Goal: Navigation & Orientation: Find specific page/section

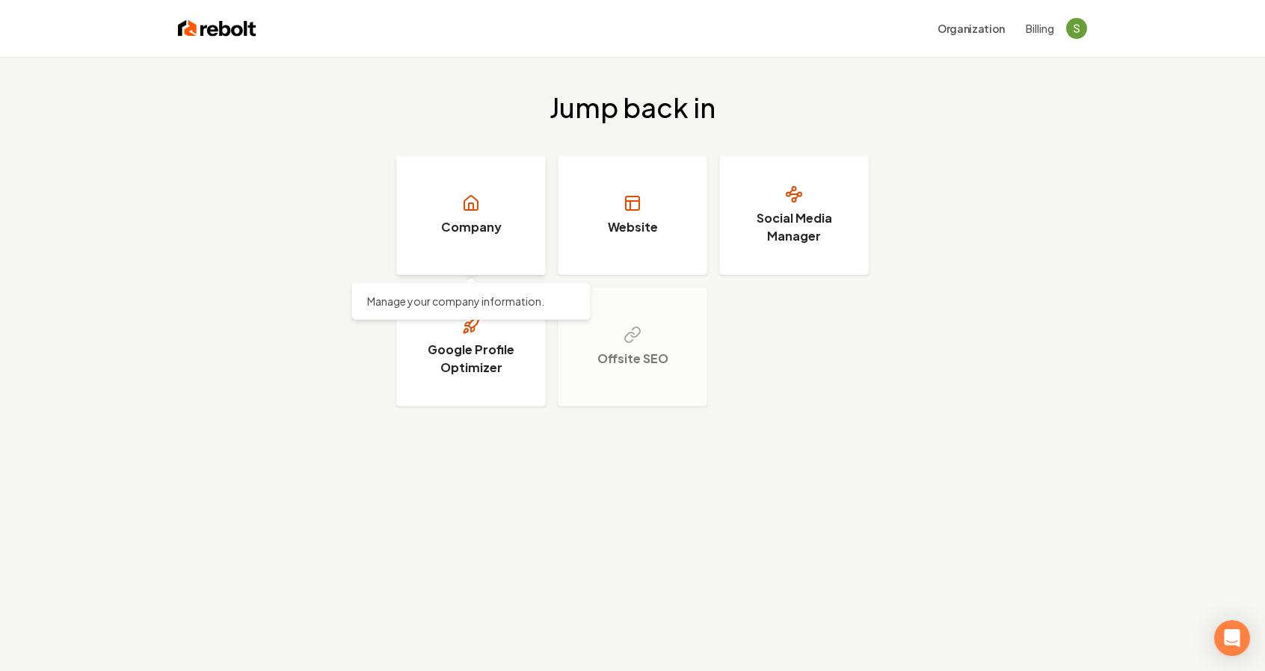
click at [508, 225] on link "Company" at bounding box center [471, 216] width 150 height 120
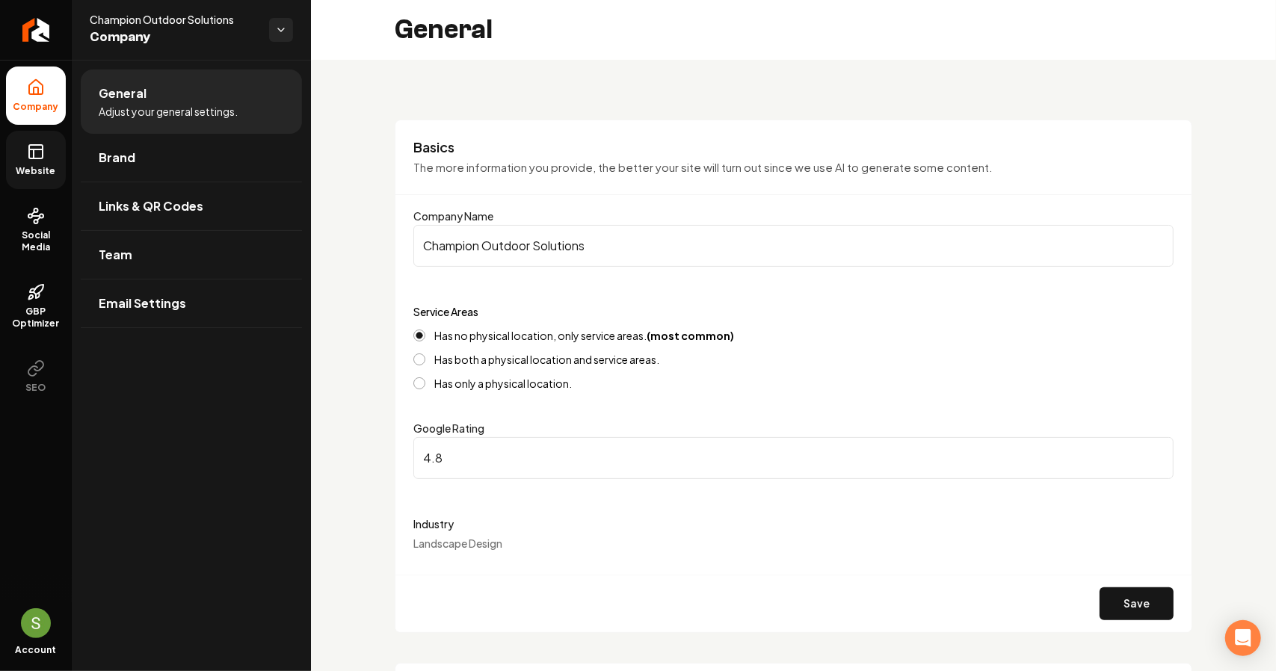
click at [49, 169] on span "Website" at bounding box center [36, 171] width 52 height 12
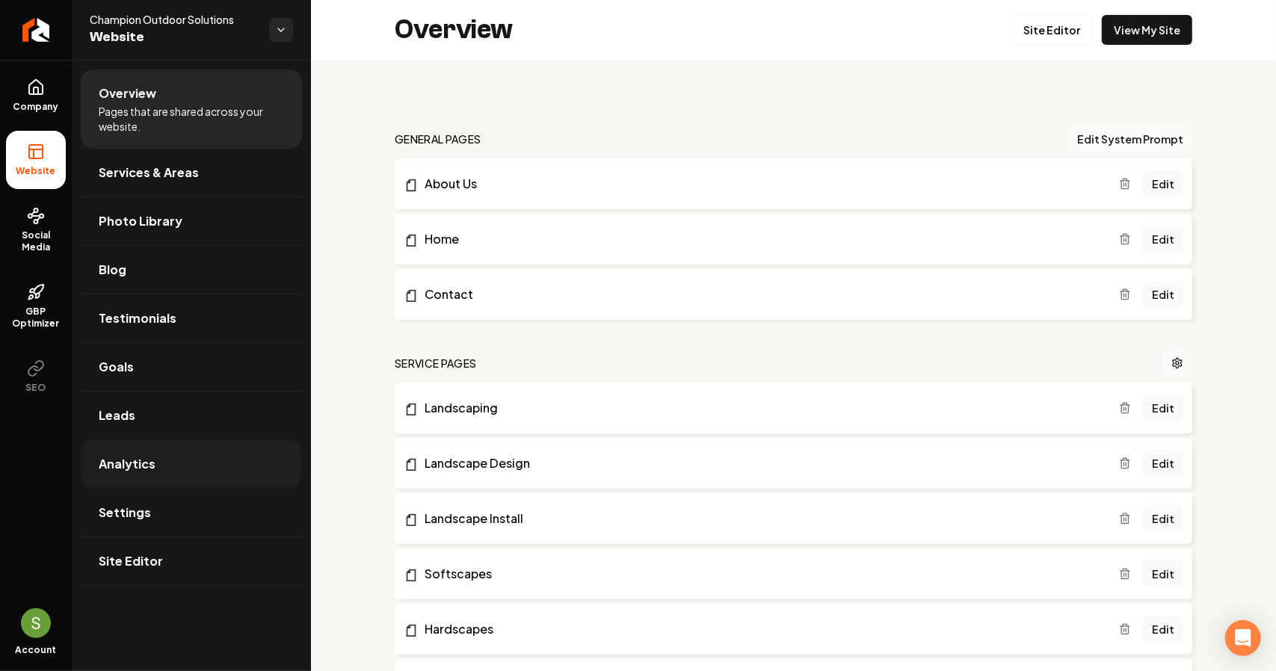
click at [156, 473] on link "Analytics" at bounding box center [191, 464] width 221 height 48
